Goal: Task Accomplishment & Management: Manage account settings

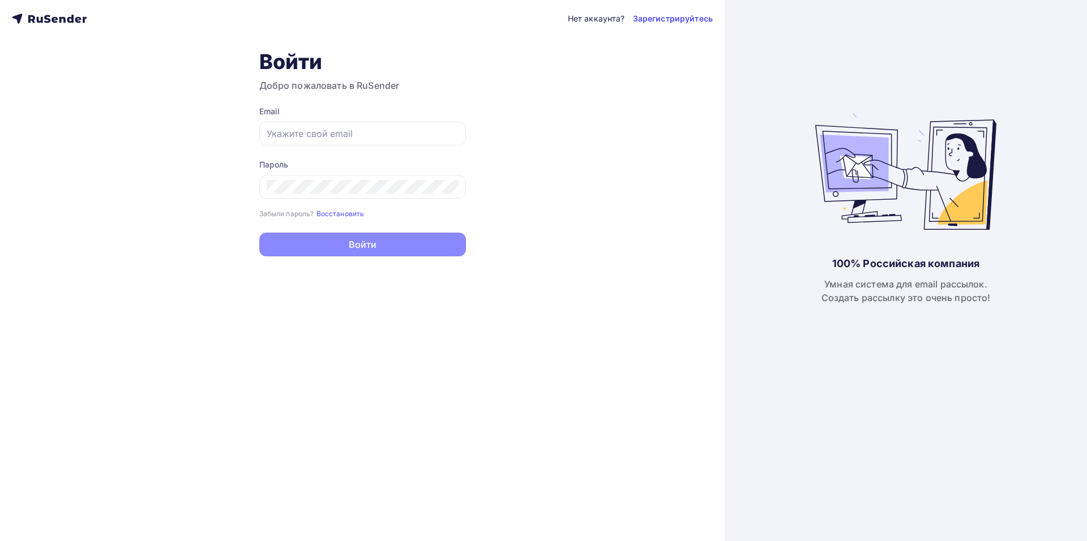
type input "[EMAIL_ADDRESS][DOMAIN_NAME]"
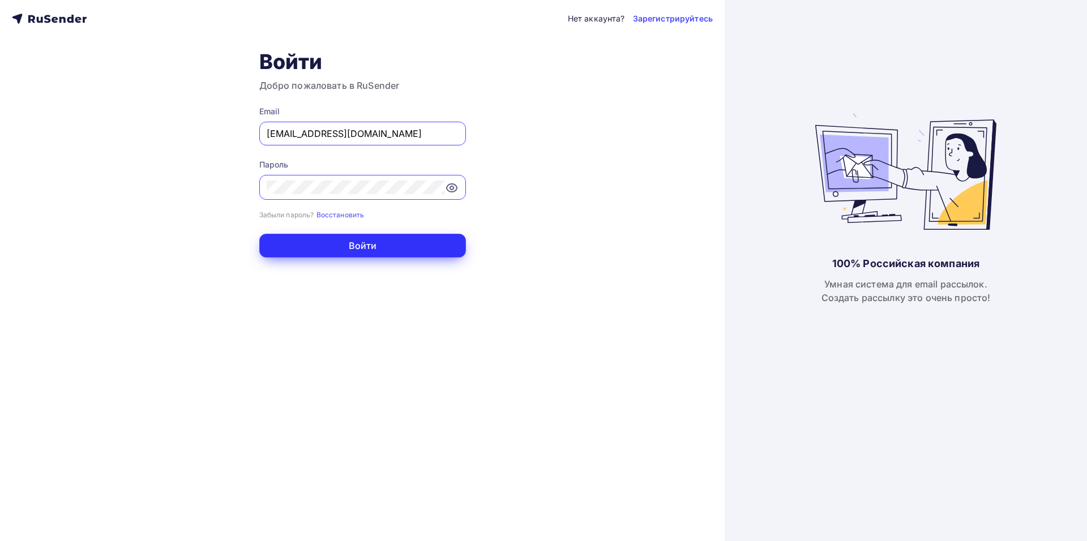
click at [405, 250] on button "Войти" at bounding box center [362, 246] width 207 height 24
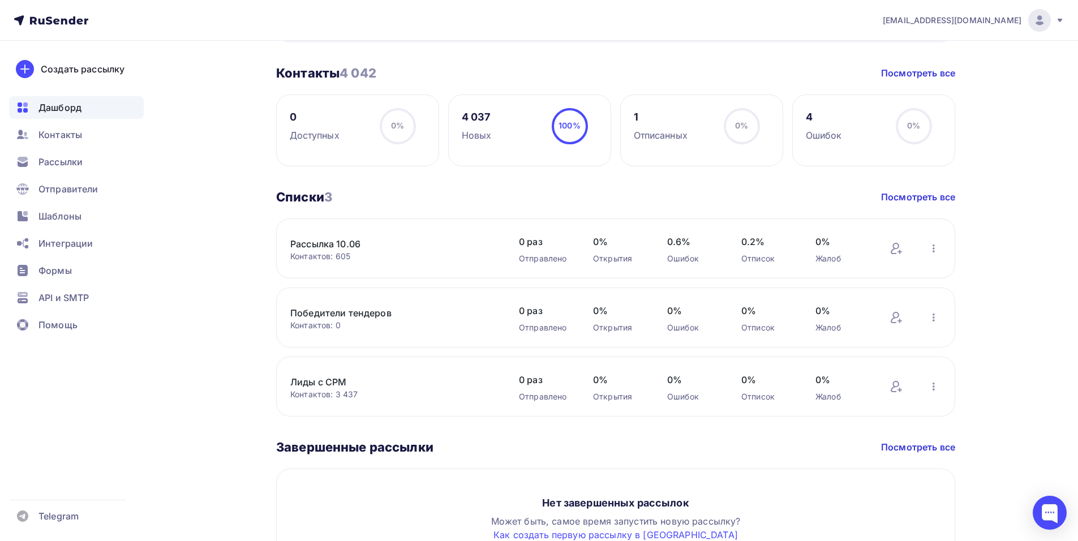
scroll to position [431, 0]
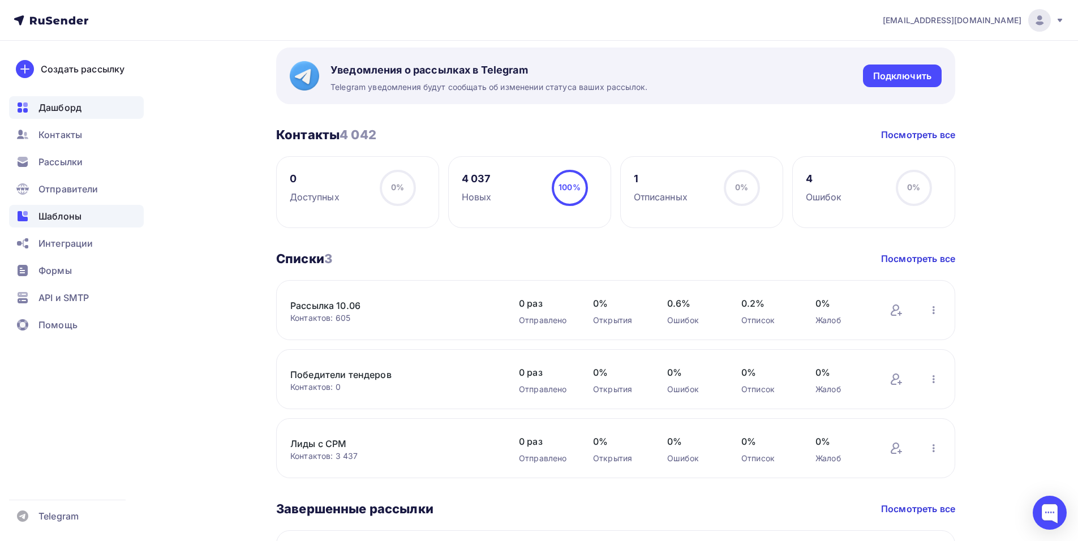
click at [68, 221] on span "Шаблоны" at bounding box center [59, 216] width 43 height 14
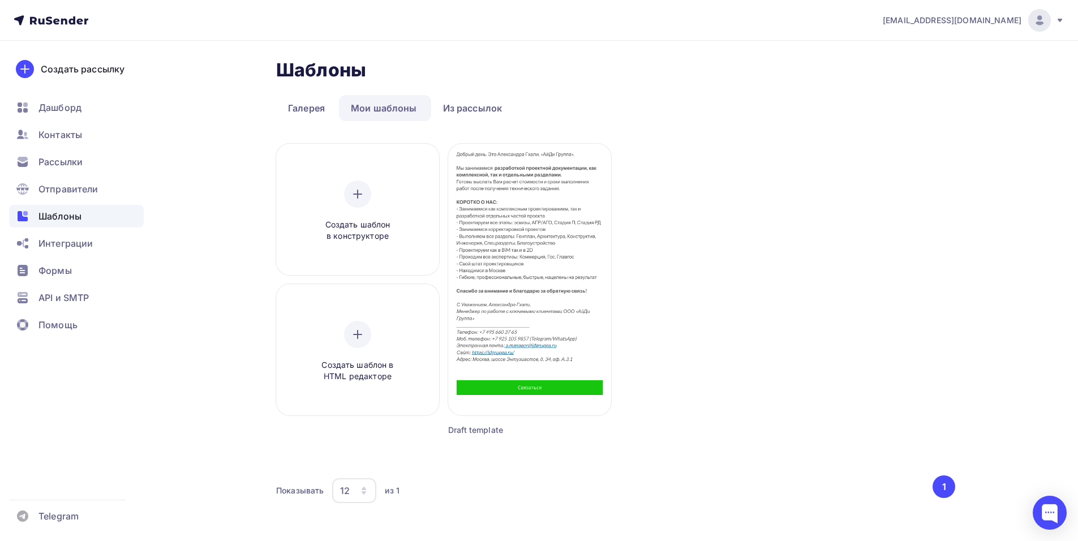
click at [993, 21] on span "[EMAIL_ADDRESS][DOMAIN_NAME]" at bounding box center [952, 20] width 139 height 11
click at [931, 72] on link "[DEMOGRAPHIC_DATA]" at bounding box center [963, 72] width 190 height 23
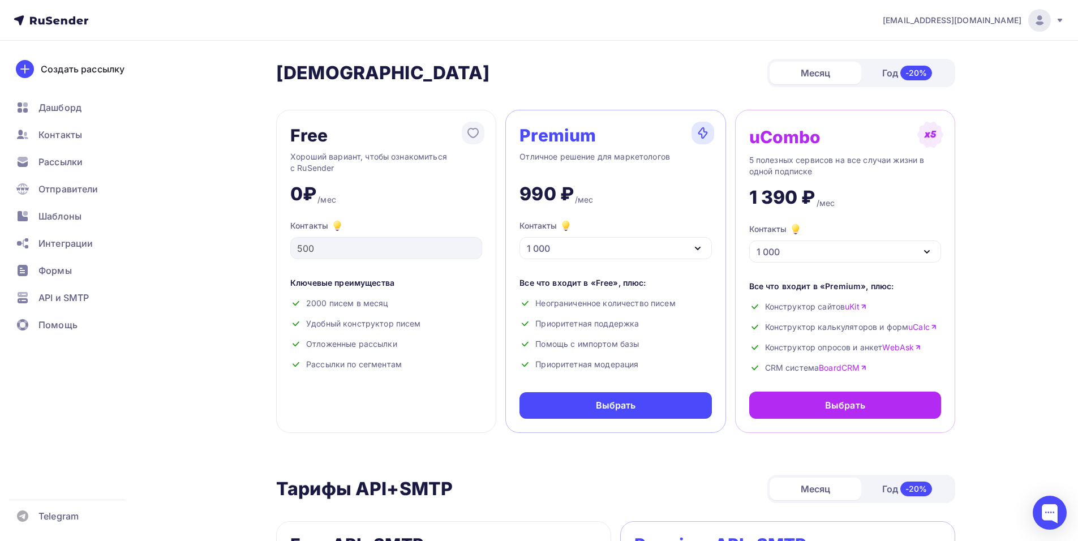
click at [461, 160] on div "Хороший вариант, чтобы ознакомиться с RuSender" at bounding box center [386, 162] width 192 height 23
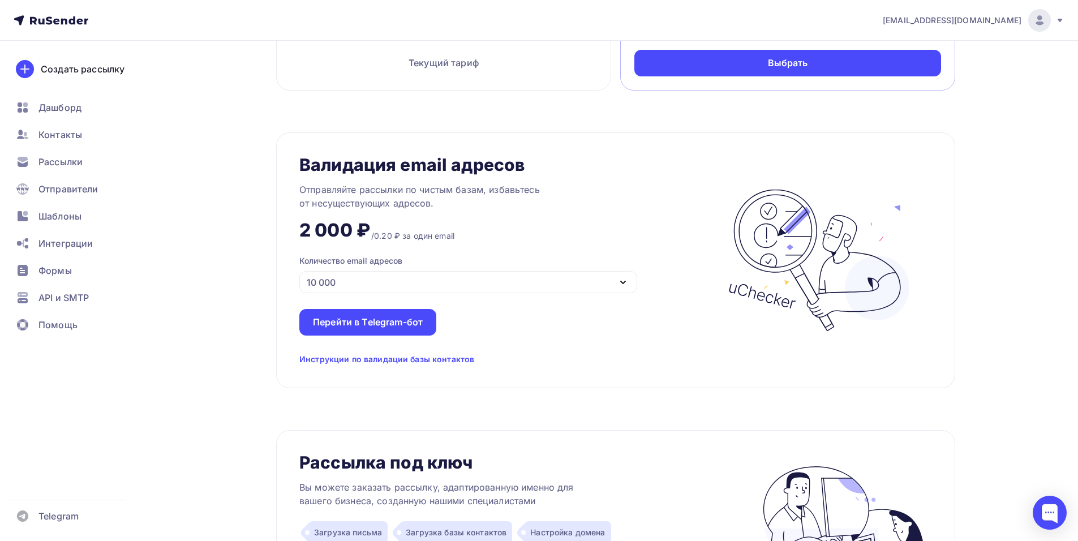
scroll to position [579, 0]
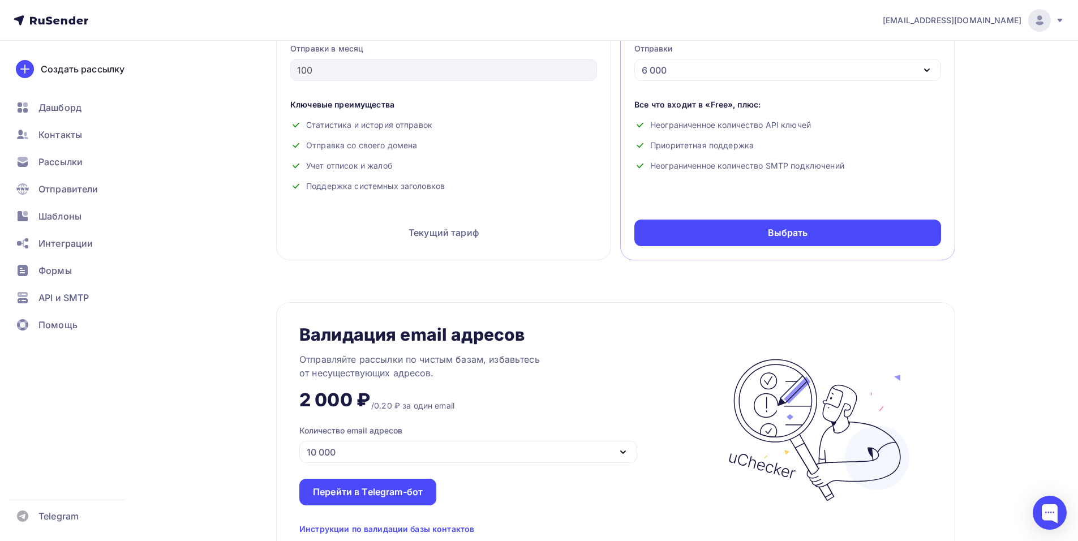
click at [978, 19] on span "[EMAIL_ADDRESS][DOMAIN_NAME]" at bounding box center [952, 20] width 139 height 11
click at [942, 50] on link "Аккаунт" at bounding box center [963, 49] width 190 height 23
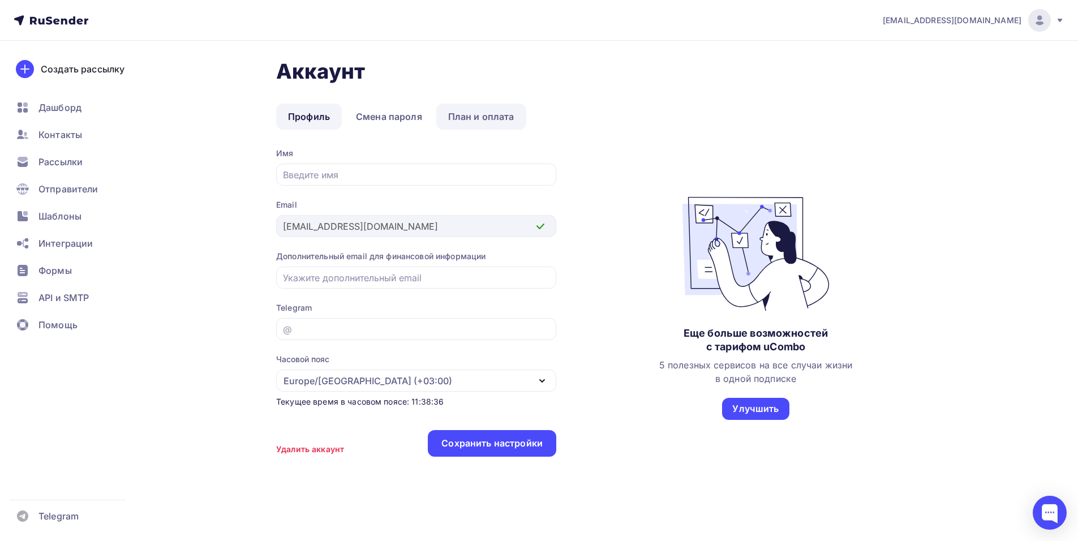
click at [482, 119] on link "План и оплата" at bounding box center [481, 117] width 90 height 26
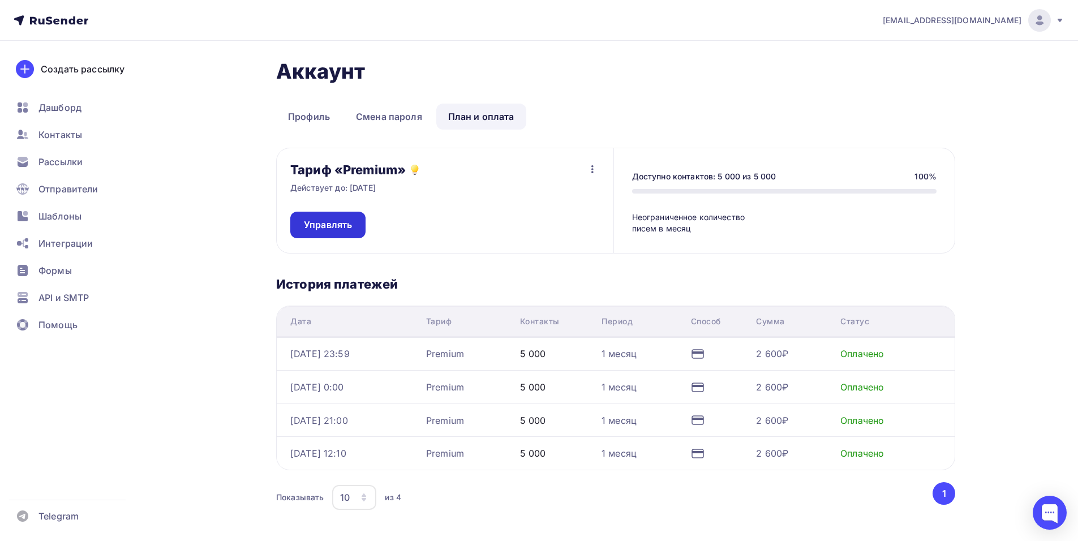
click at [340, 226] on span "Управлять" at bounding box center [328, 224] width 48 height 13
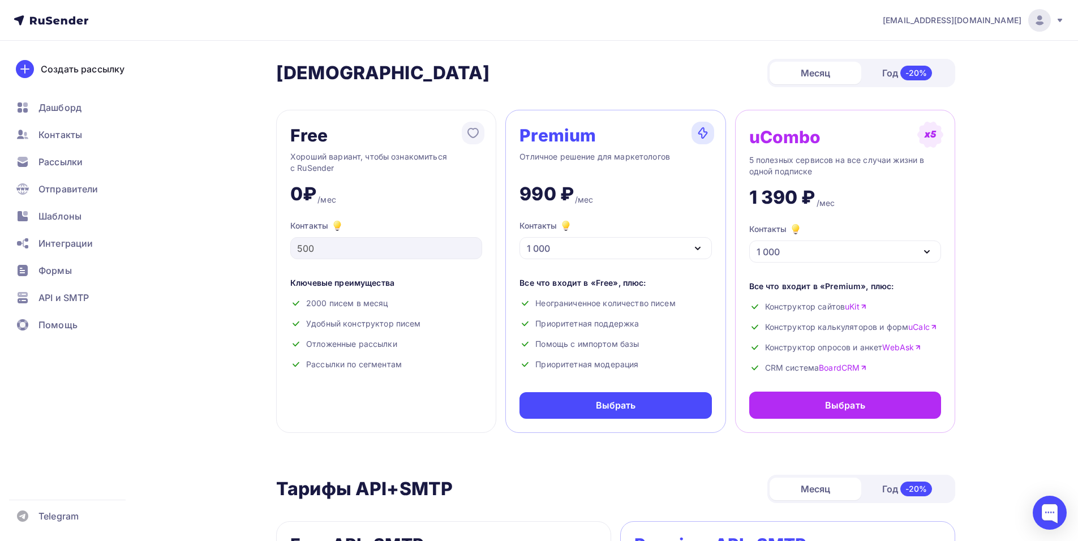
click at [420, 155] on div "Хороший вариант, чтобы ознакомиться с RuSender" at bounding box center [386, 162] width 192 height 23
click at [1013, 16] on span "[EMAIL_ADDRESS][DOMAIN_NAME]" at bounding box center [952, 20] width 139 height 11
click at [962, 74] on link "[DEMOGRAPHIC_DATA]" at bounding box center [963, 72] width 190 height 23
click at [989, 22] on span "[EMAIL_ADDRESS][DOMAIN_NAME]" at bounding box center [952, 20] width 139 height 11
click at [941, 49] on link "Аккаунт" at bounding box center [963, 49] width 190 height 23
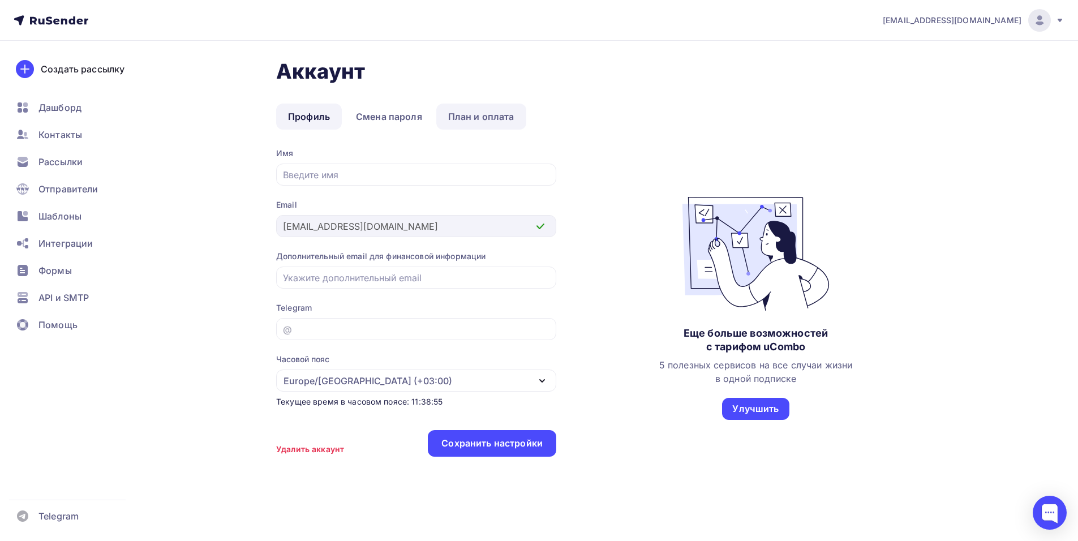
click at [458, 119] on link "План и оплата" at bounding box center [481, 117] width 90 height 26
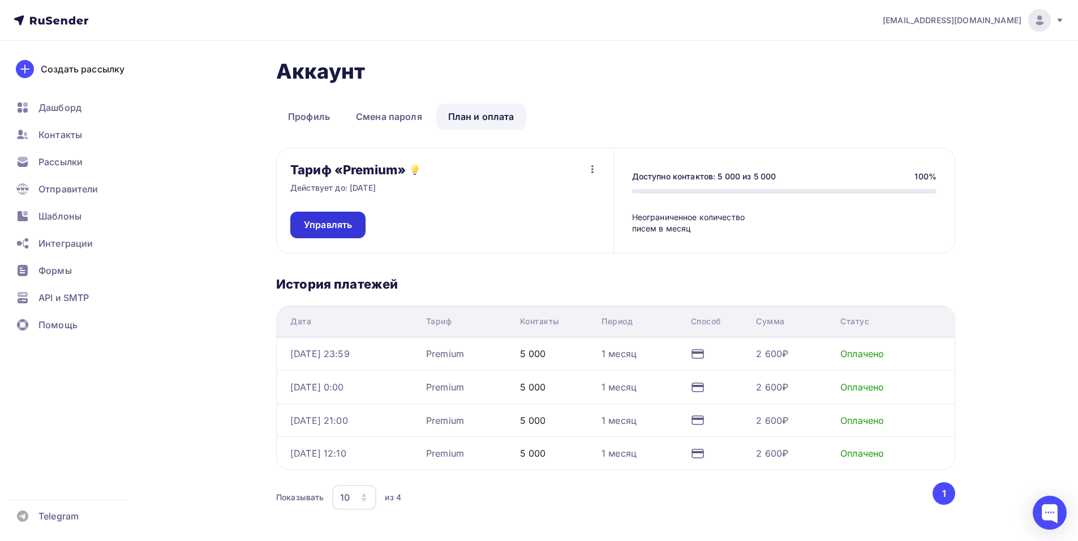
click at [347, 224] on span "Управлять" at bounding box center [328, 224] width 48 height 13
click at [589, 165] on icon "button" at bounding box center [593, 169] width 14 height 14
click at [591, 194] on div "Отписаться" at bounding box center [571, 199] width 53 height 14
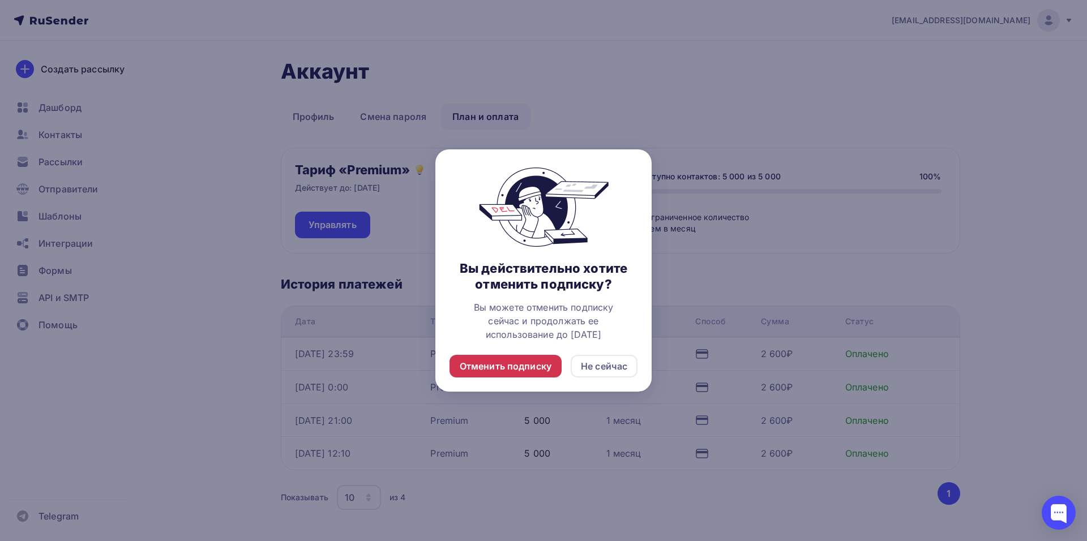
click at [489, 363] on div "Отменить подписку" at bounding box center [506, 366] width 92 height 14
